Goal: Transaction & Acquisition: Purchase product/service

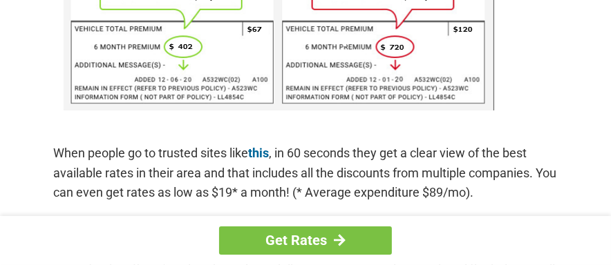
scroll to position [1082, 0]
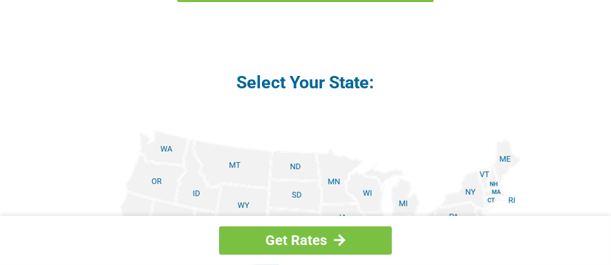
scroll to position [1681, 0]
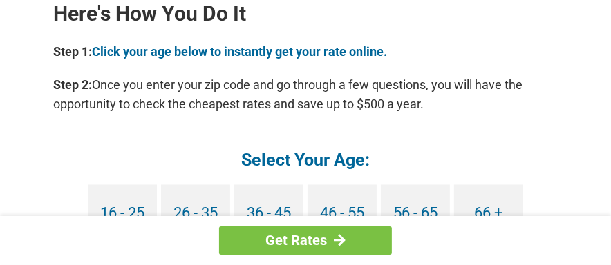
scroll to position [1382, 0]
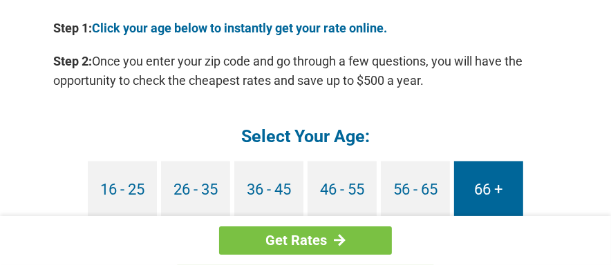
click at [468, 183] on link "66 +" at bounding box center [488, 190] width 69 height 57
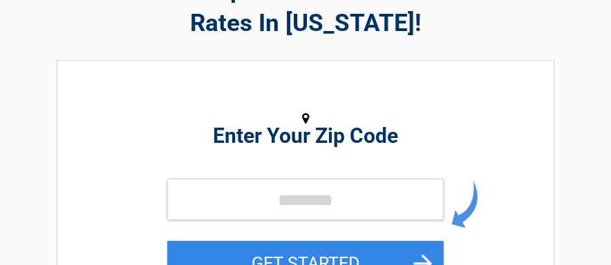
scroll to position [115, 0]
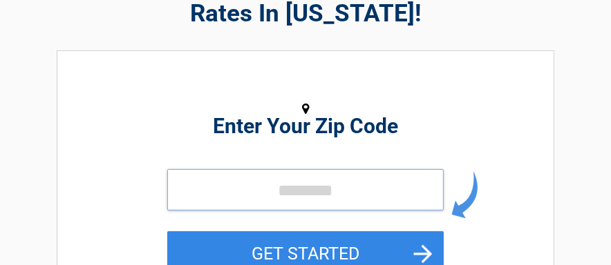
click at [304, 192] on input "tel" at bounding box center [305, 189] width 276 height 41
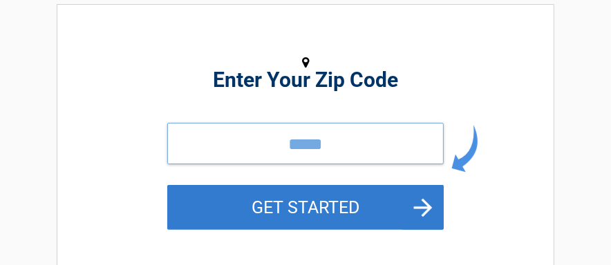
type input "*****"
click at [308, 207] on button "GET STARTED" at bounding box center [305, 207] width 276 height 45
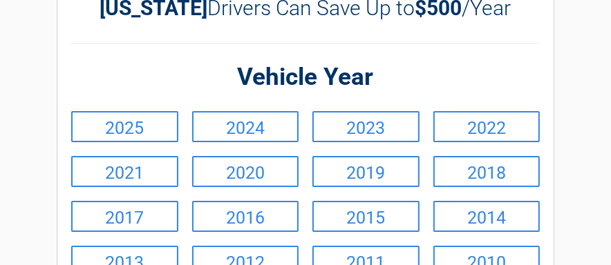
scroll to position [92, 0]
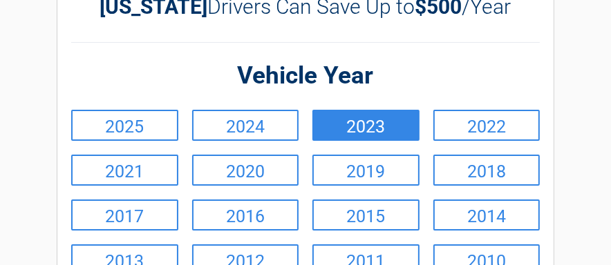
click at [350, 129] on link "2023" at bounding box center [365, 125] width 107 height 31
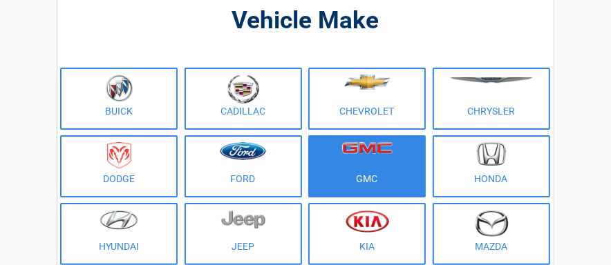
scroll to position [115, 0]
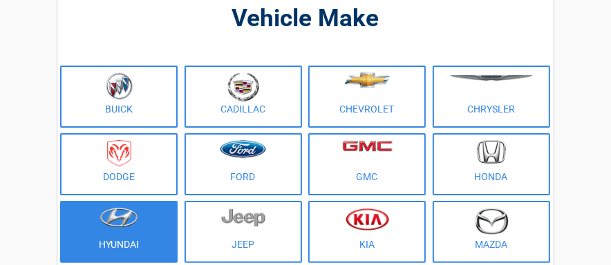
click at [151, 236] on figure at bounding box center [118, 223] width 101 height 31
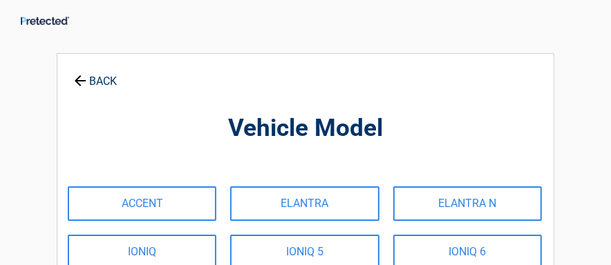
scroll to position [0, 0]
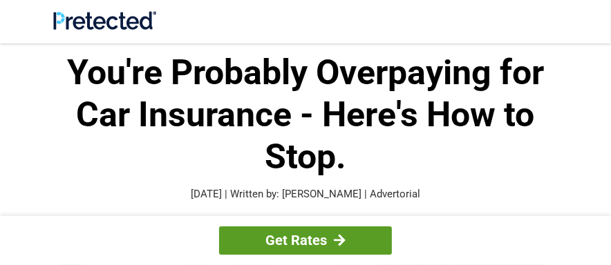
click at [305, 249] on link "Get Rates" at bounding box center [305, 241] width 173 height 28
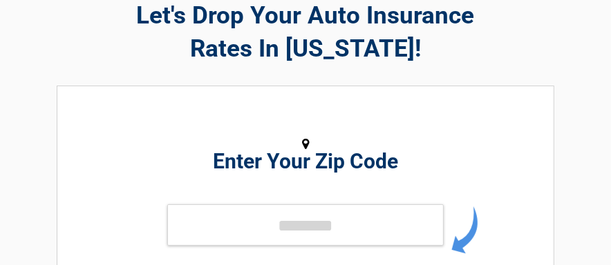
scroll to position [92, 0]
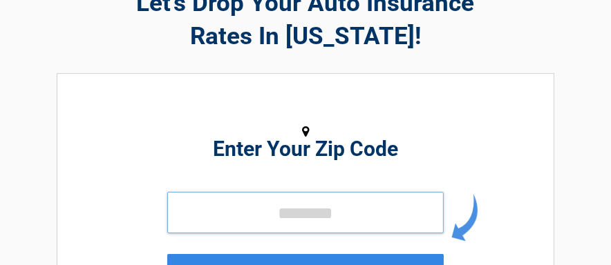
click at [276, 218] on input "tel" at bounding box center [305, 212] width 276 height 41
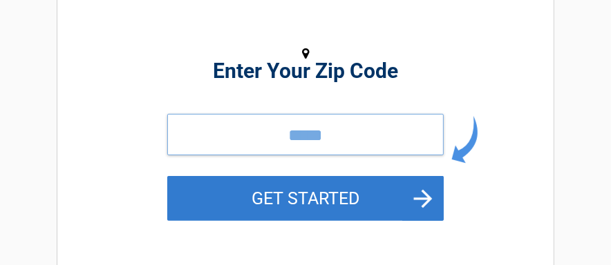
scroll to position [207, 0]
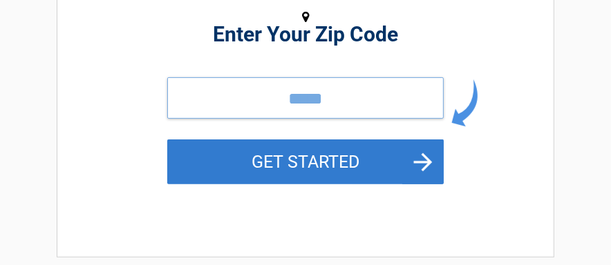
type input "*****"
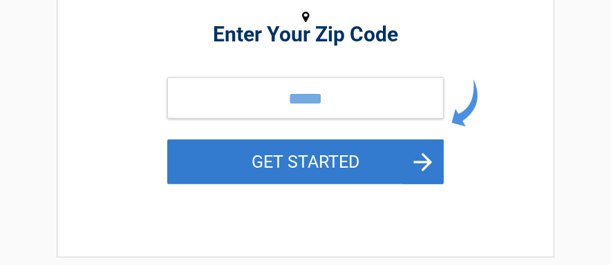
drag, startPoint x: 285, startPoint y: 163, endPoint x: 280, endPoint y: 175, distance: 12.7
click at [285, 164] on button "GET STARTED" at bounding box center [305, 162] width 276 height 45
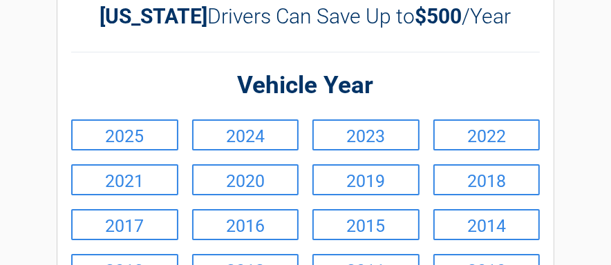
scroll to position [0, 0]
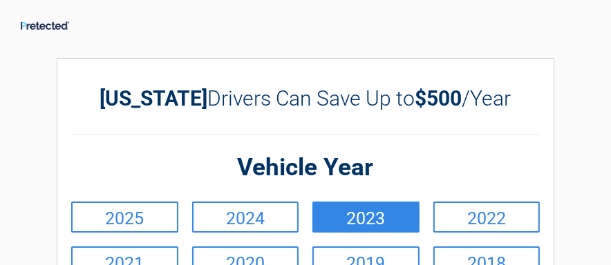
click at [341, 220] on link "2023" at bounding box center [365, 217] width 107 height 31
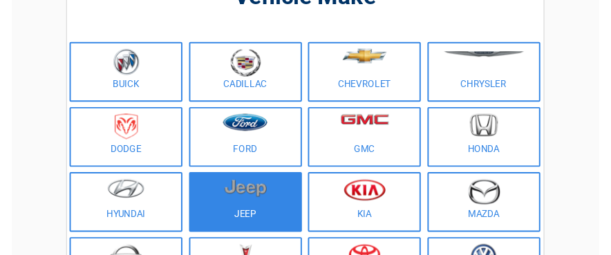
scroll to position [138, 0]
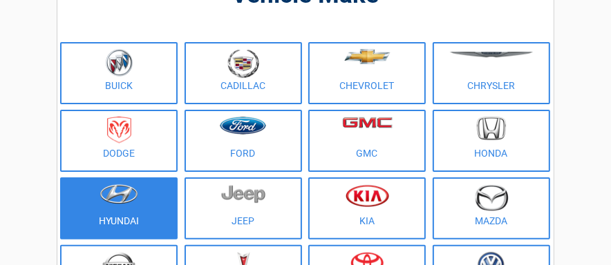
click at [122, 220] on link "Hyundai" at bounding box center [118, 209] width 117 height 62
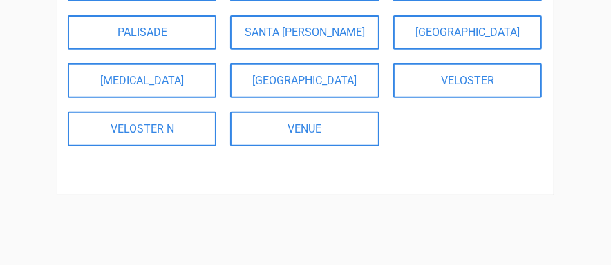
scroll to position [346, 0]
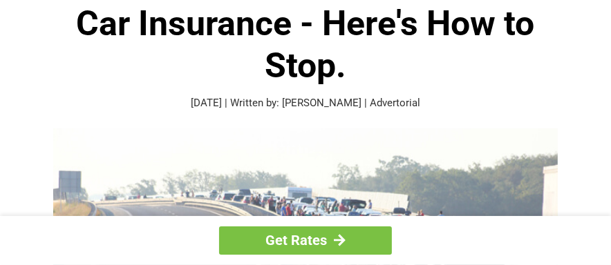
scroll to position [92, 0]
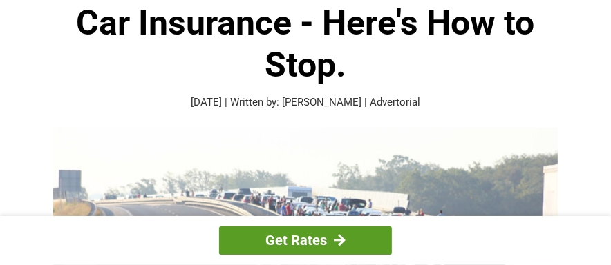
click at [314, 238] on link "Get Rates" at bounding box center [305, 241] width 173 height 28
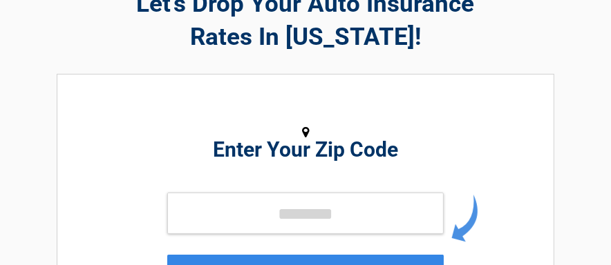
scroll to position [92, 0]
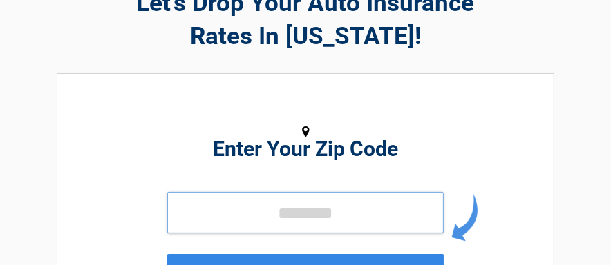
click at [287, 213] on input "tel" at bounding box center [305, 212] width 276 height 41
type input "*"
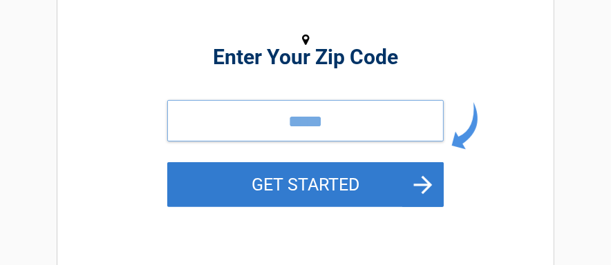
type input "*****"
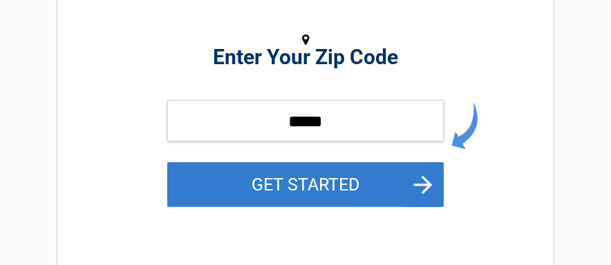
click at [307, 181] on button "GET STARTED" at bounding box center [305, 184] width 276 height 45
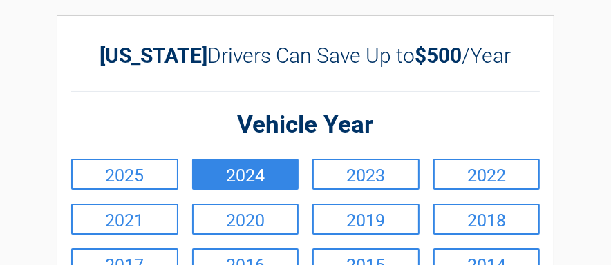
scroll to position [0, 0]
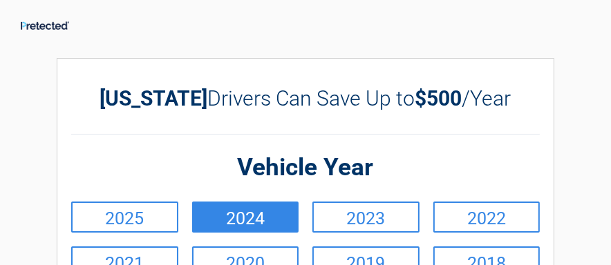
click at [378, 220] on link "2023" at bounding box center [365, 217] width 107 height 31
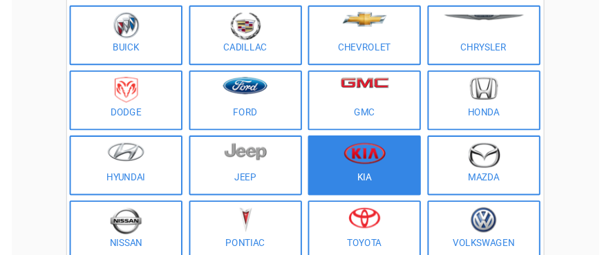
scroll to position [184, 0]
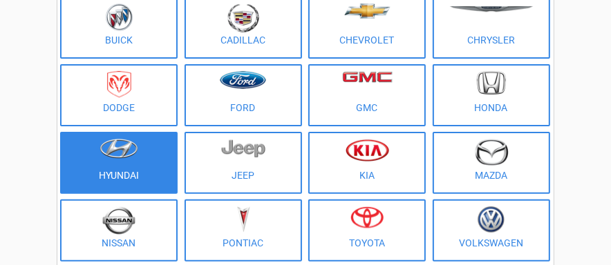
click at [150, 166] on figure at bounding box center [118, 154] width 101 height 31
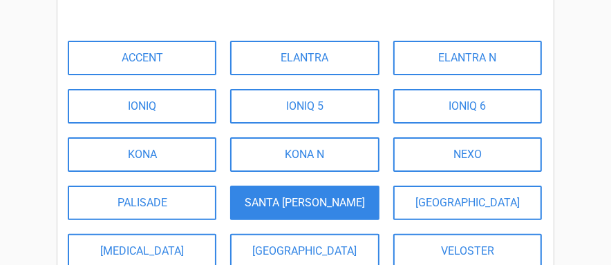
scroll to position [161, 0]
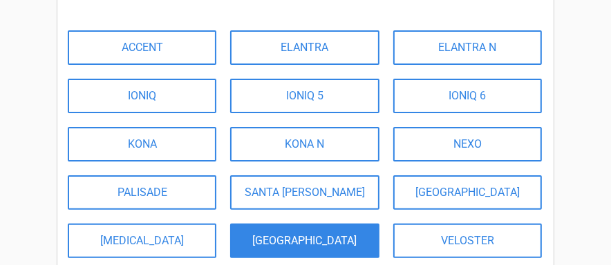
click at [317, 241] on link "[GEOGRAPHIC_DATA]" at bounding box center [304, 241] width 149 height 35
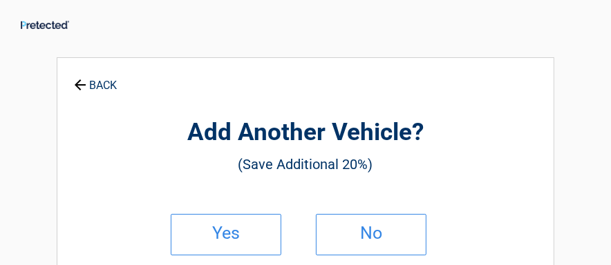
scroll to position [0, 0]
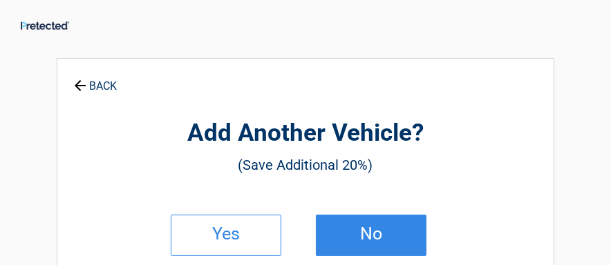
click at [334, 238] on h2 "No" at bounding box center [371, 234] width 82 height 10
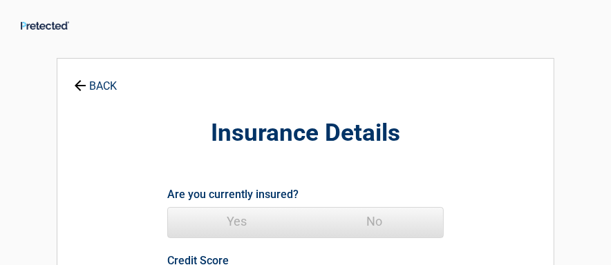
click at [245, 221] on span "Yes" at bounding box center [237, 222] width 138 height 28
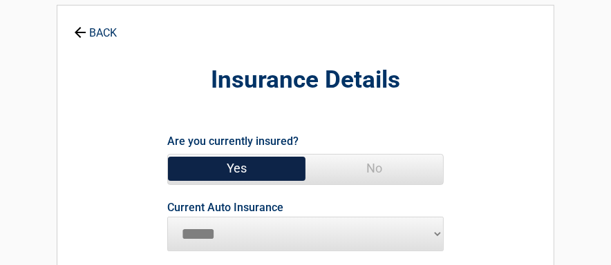
scroll to position [69, 0]
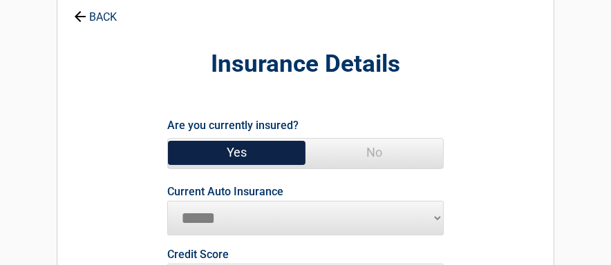
click at [228, 224] on select "**********" at bounding box center [305, 218] width 276 height 35
select select "**********"
click at [167, 201] on select "**********" at bounding box center [305, 218] width 276 height 35
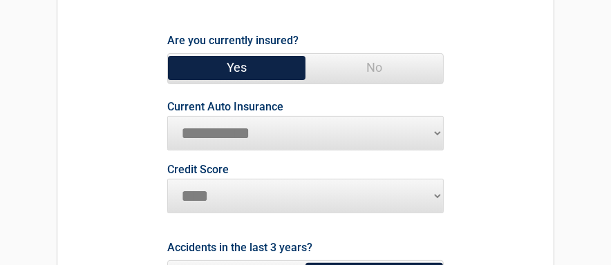
scroll to position [161, 0]
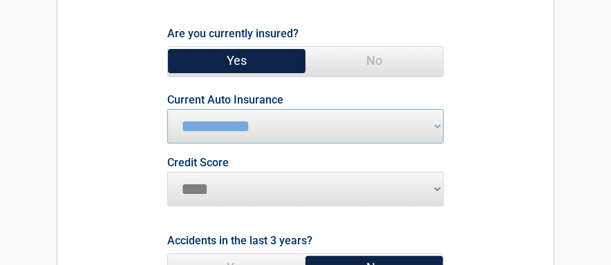
click at [253, 198] on select "********* **** ******* ****" at bounding box center [305, 189] width 276 height 35
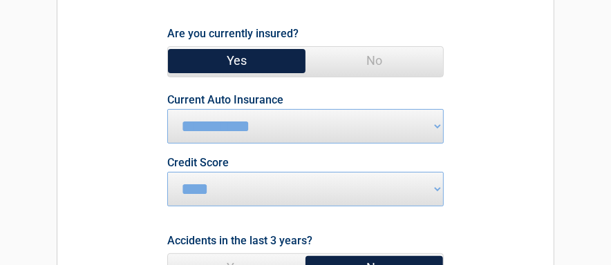
click at [444, 145] on form "**********" at bounding box center [305, 182] width 482 height 319
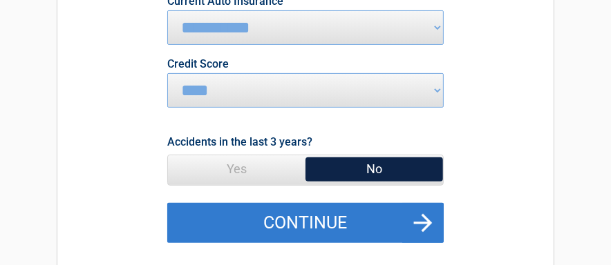
scroll to position [299, 0]
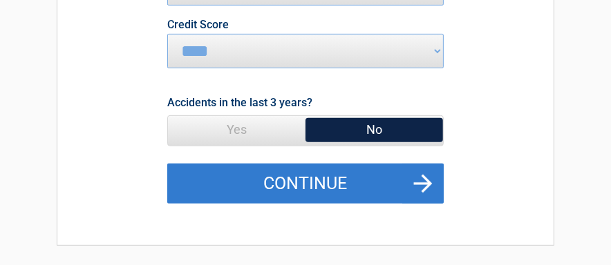
click at [300, 187] on button "Continue" at bounding box center [305, 184] width 276 height 40
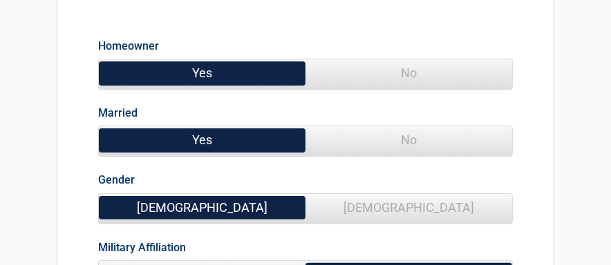
scroll to position [161, 0]
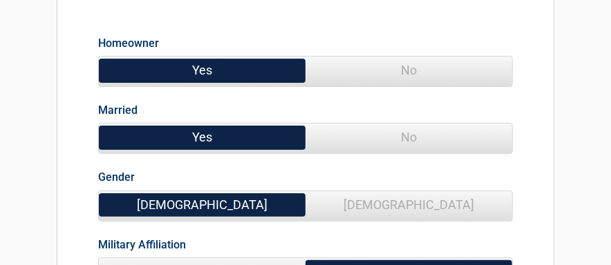
click at [353, 144] on span "No" at bounding box center [408, 138] width 207 height 28
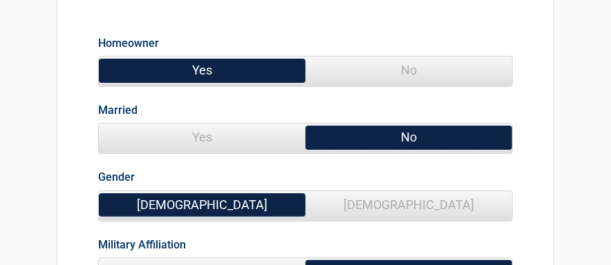
scroll to position [184, 0]
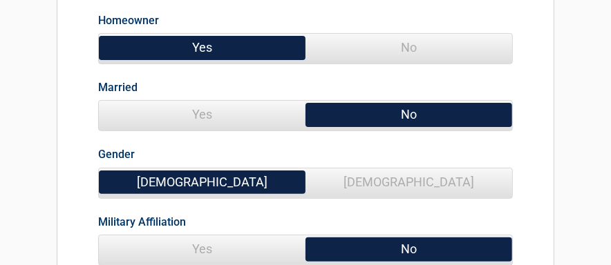
click at [369, 176] on span "[DEMOGRAPHIC_DATA]" at bounding box center [408, 183] width 207 height 28
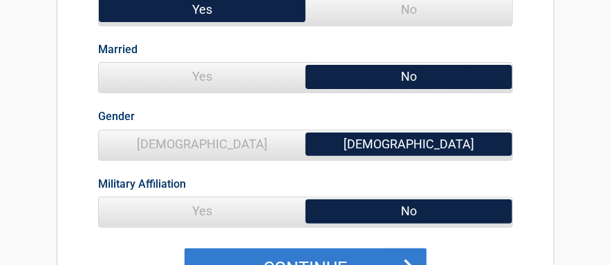
scroll to position [230, 0]
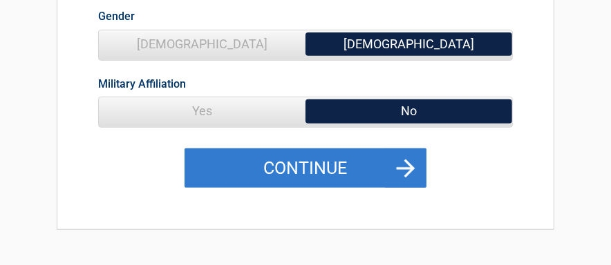
click at [333, 171] on button "Continue" at bounding box center [306, 169] width 242 height 40
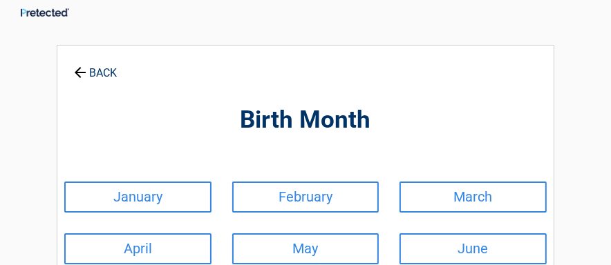
scroll to position [0, 0]
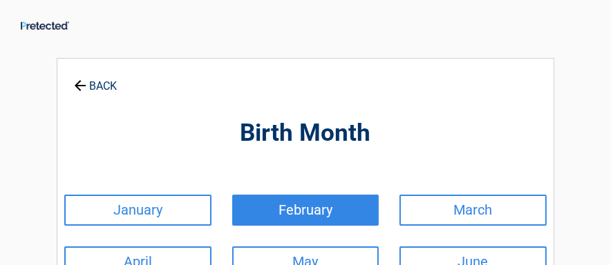
click at [290, 206] on link "February" at bounding box center [305, 210] width 147 height 31
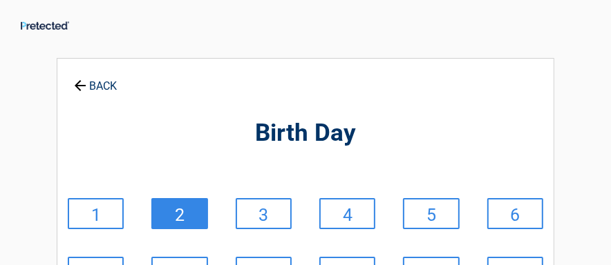
click at [193, 216] on link "2" at bounding box center [179, 213] width 56 height 31
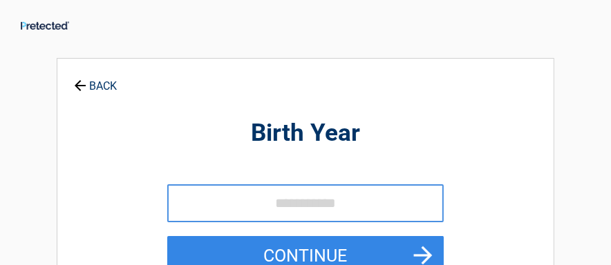
click at [276, 205] on input "tel" at bounding box center [305, 204] width 276 height 38
type input "*"
click at [301, 203] on input "****" at bounding box center [305, 204] width 276 height 38
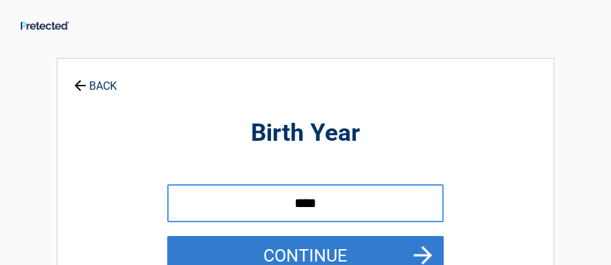
type input "****"
click at [351, 255] on button "Continue" at bounding box center [305, 256] width 276 height 40
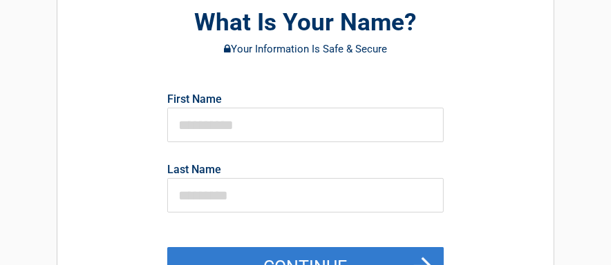
scroll to position [115, 0]
